Goal: Task Accomplishment & Management: Manage account settings

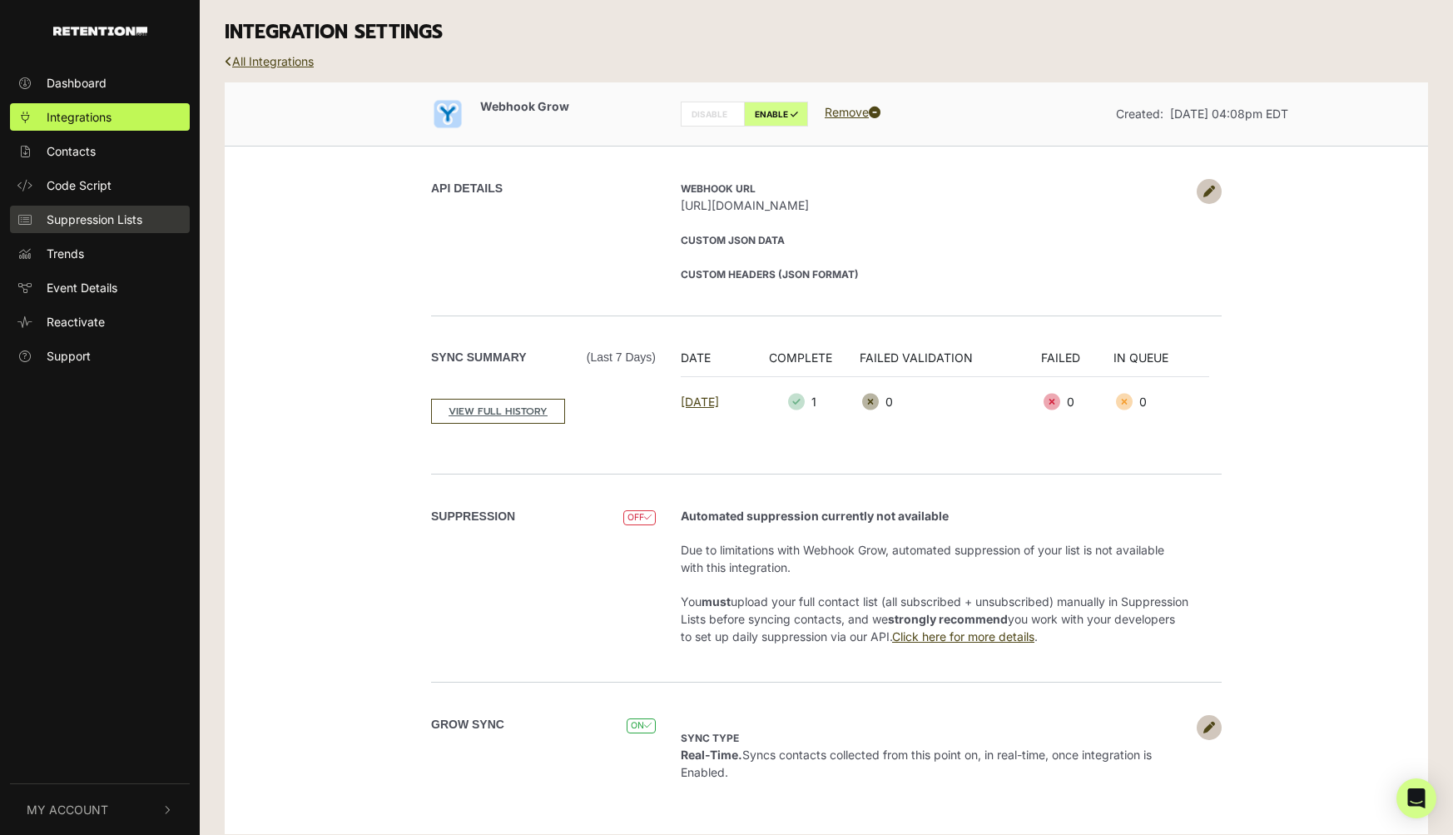
click at [107, 211] on span "Suppression Lists" at bounding box center [95, 219] width 96 height 17
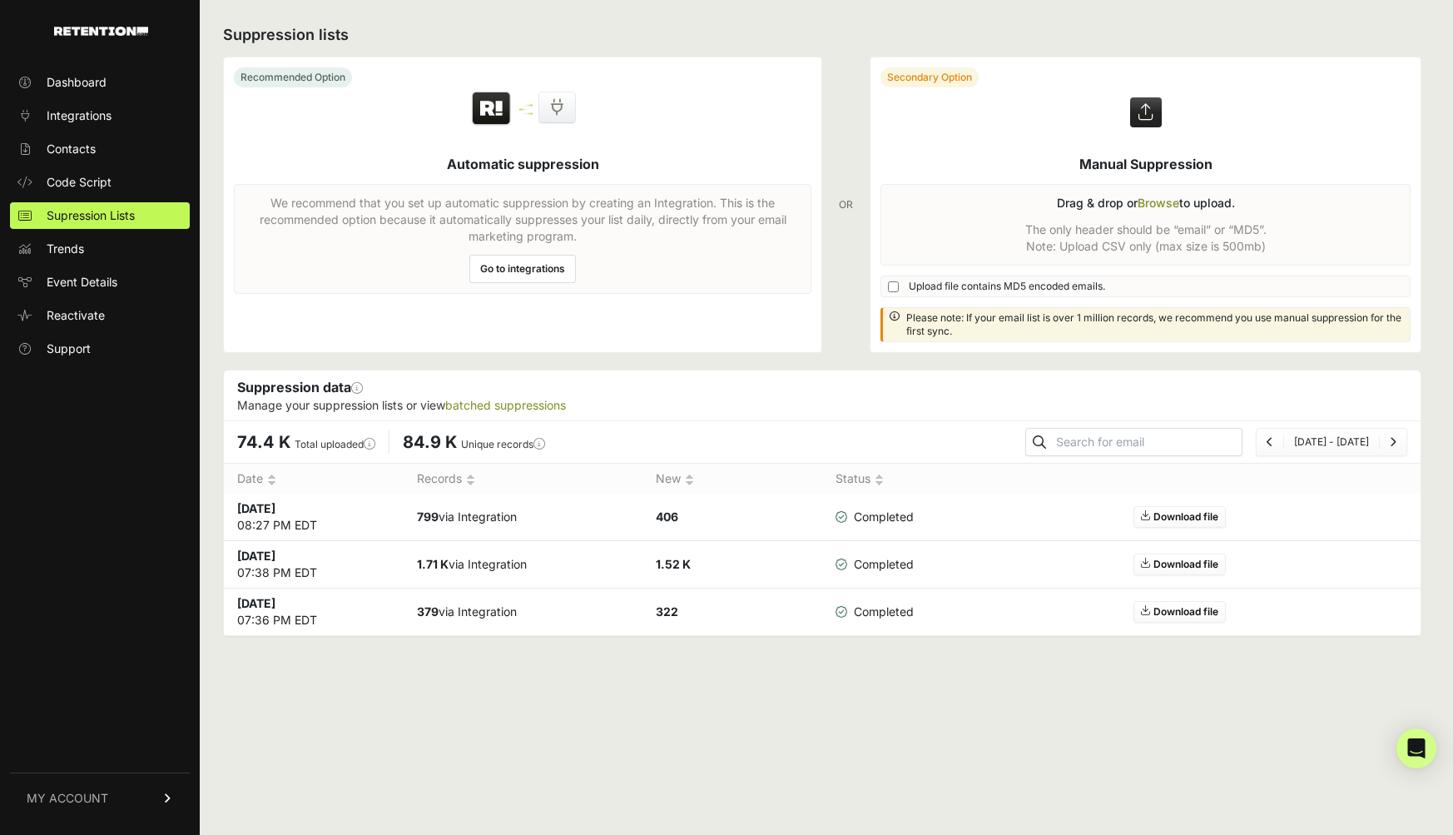
click at [92, 151] on span "Contacts" at bounding box center [71, 149] width 49 height 17
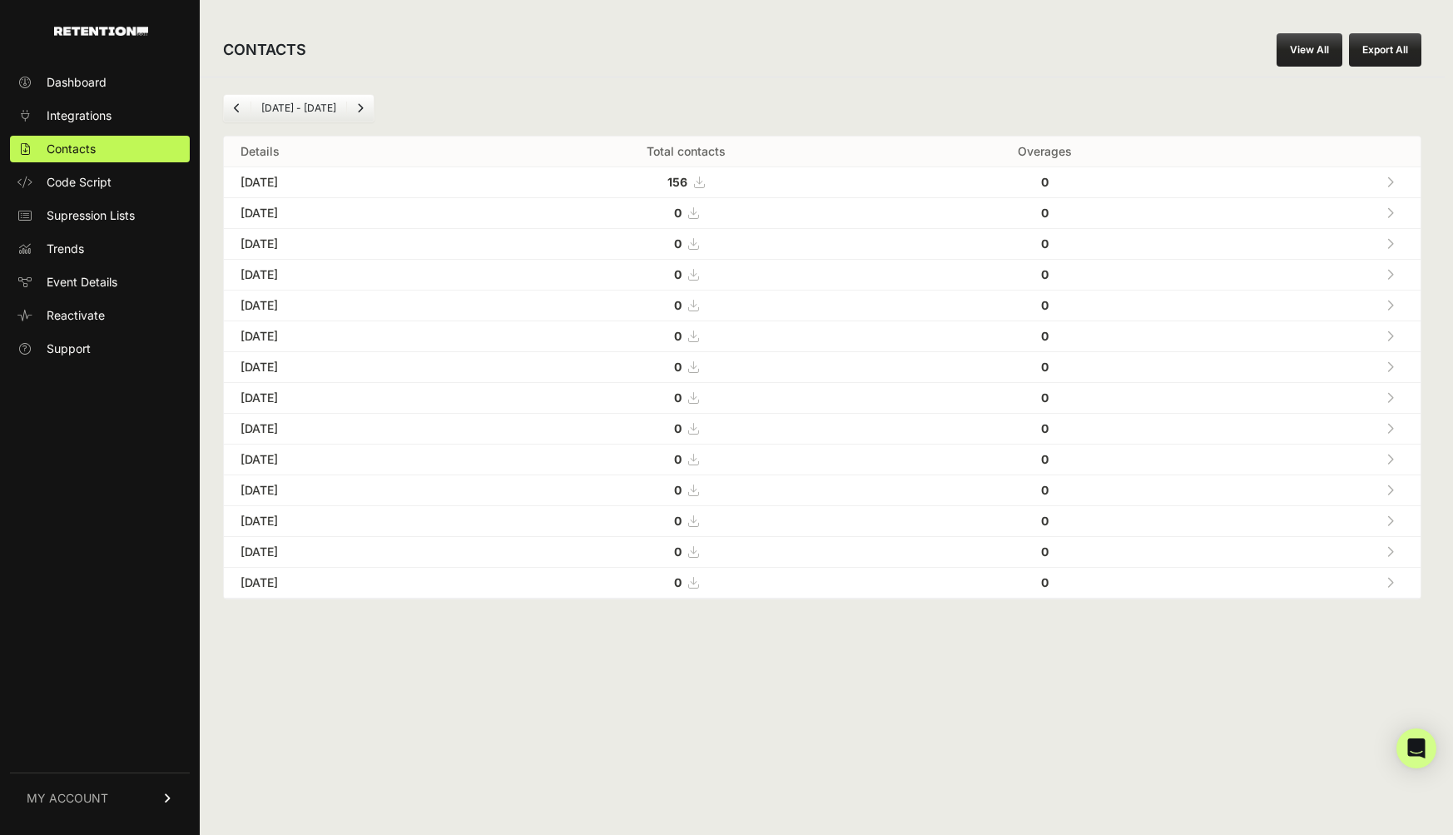
click at [704, 181] on icon at bounding box center [699, 182] width 10 height 12
